Goal: Book appointment/travel/reservation

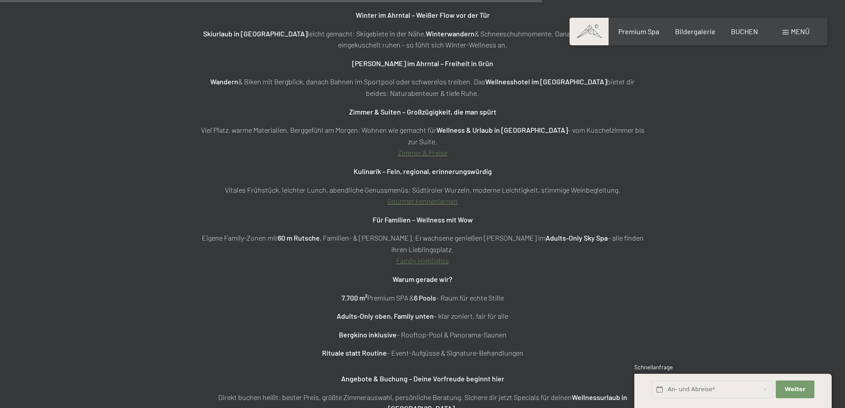
scroll to position [3284, 0]
click at [749, 32] on span "BUCHEN" at bounding box center [744, 30] width 27 height 8
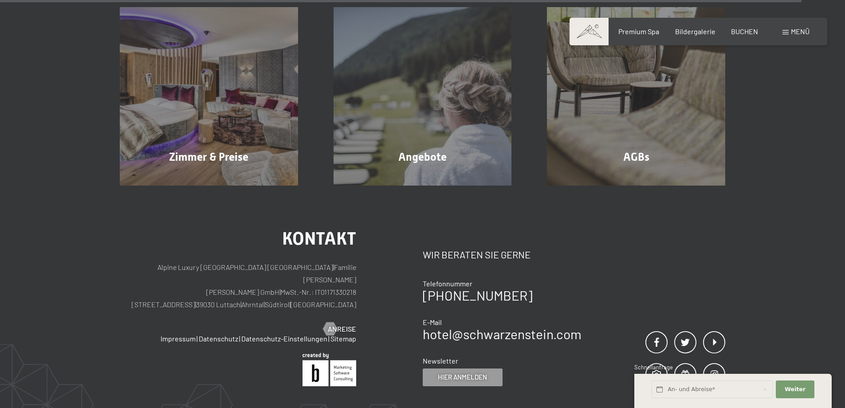
scroll to position [2885, 0]
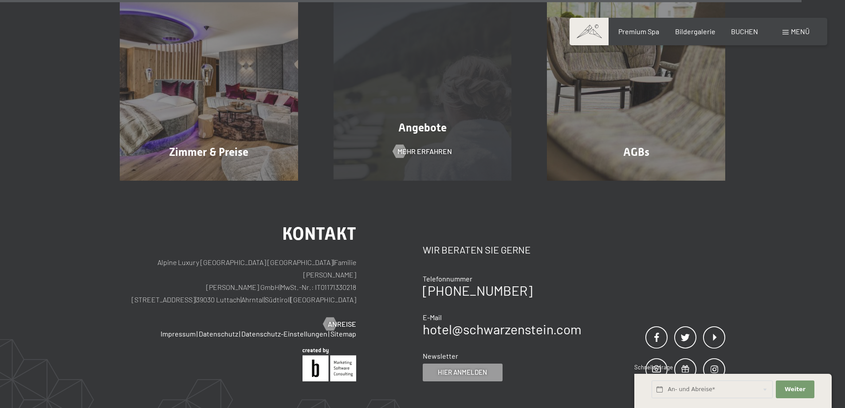
click at [403, 120] on div "Angebote" at bounding box center [423, 128] width 214 height 16
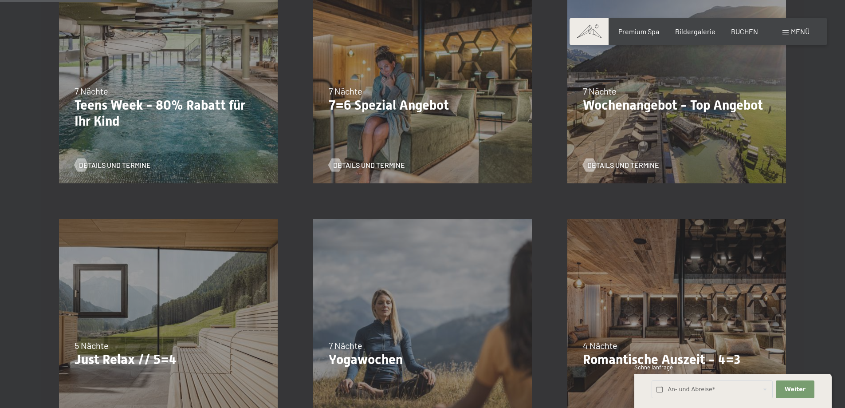
scroll to position [444, 0]
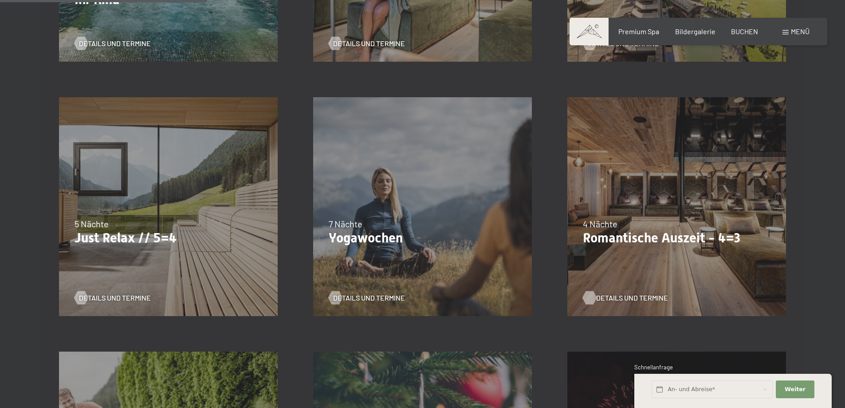
click at [635, 299] on span "Details und Termine" at bounding box center [632, 298] width 72 height 10
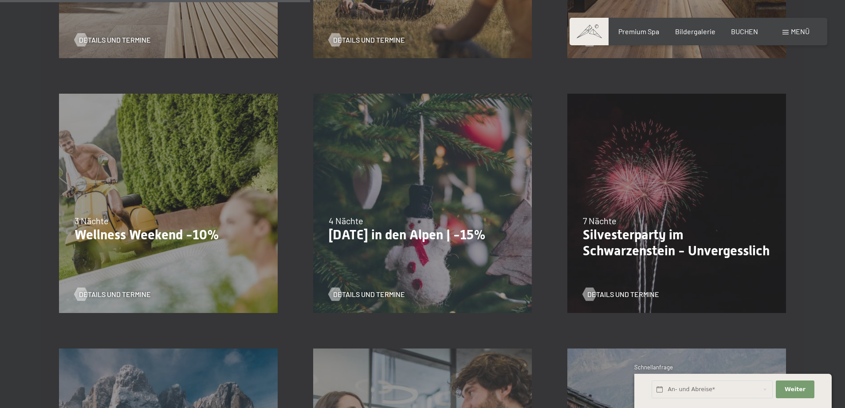
scroll to position [710, 0]
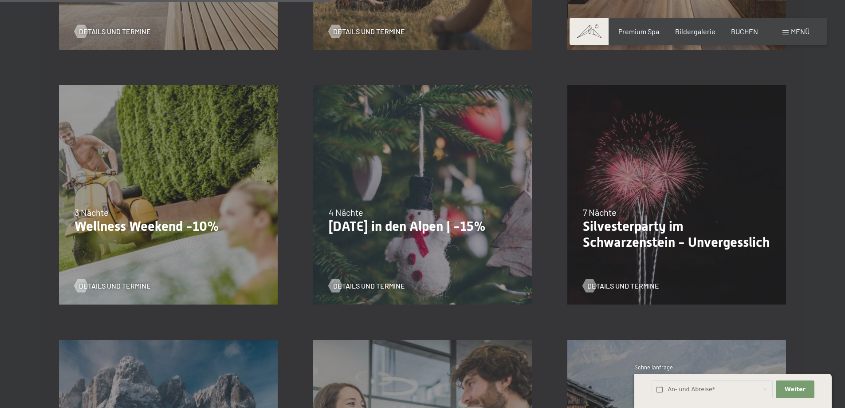
click at [172, 231] on p "Wellness Weekend -10%" at bounding box center [169, 226] width 188 height 16
click at [124, 285] on span "Details und Termine" at bounding box center [124, 286] width 72 height 10
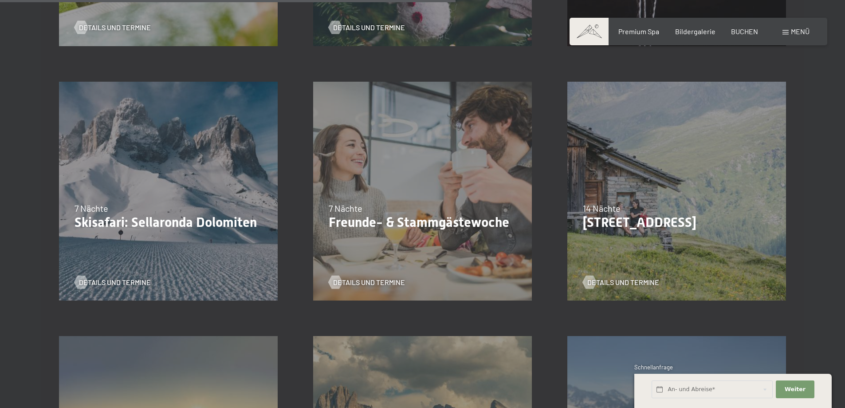
scroll to position [976, 0]
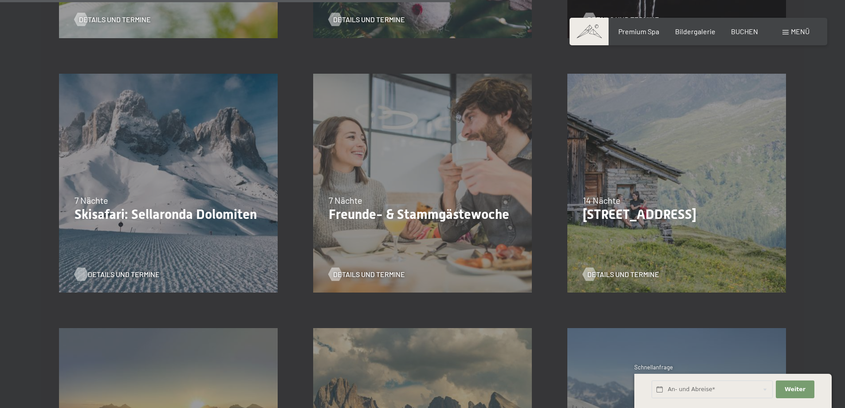
click at [131, 271] on span "Details und Termine" at bounding box center [124, 274] width 72 height 10
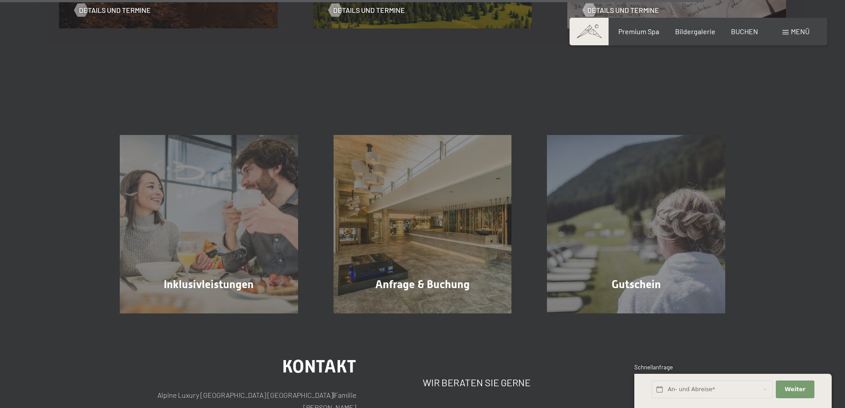
scroll to position [1509, 0]
